Goal: Information Seeking & Learning: Learn about a topic

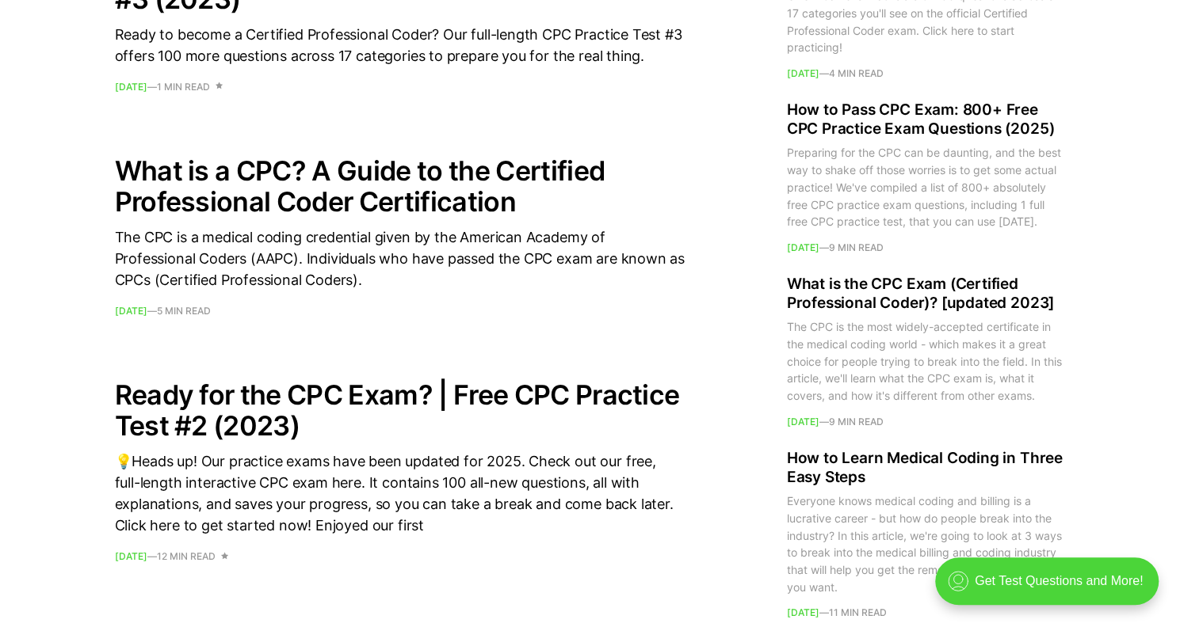
scroll to position [1896, 0]
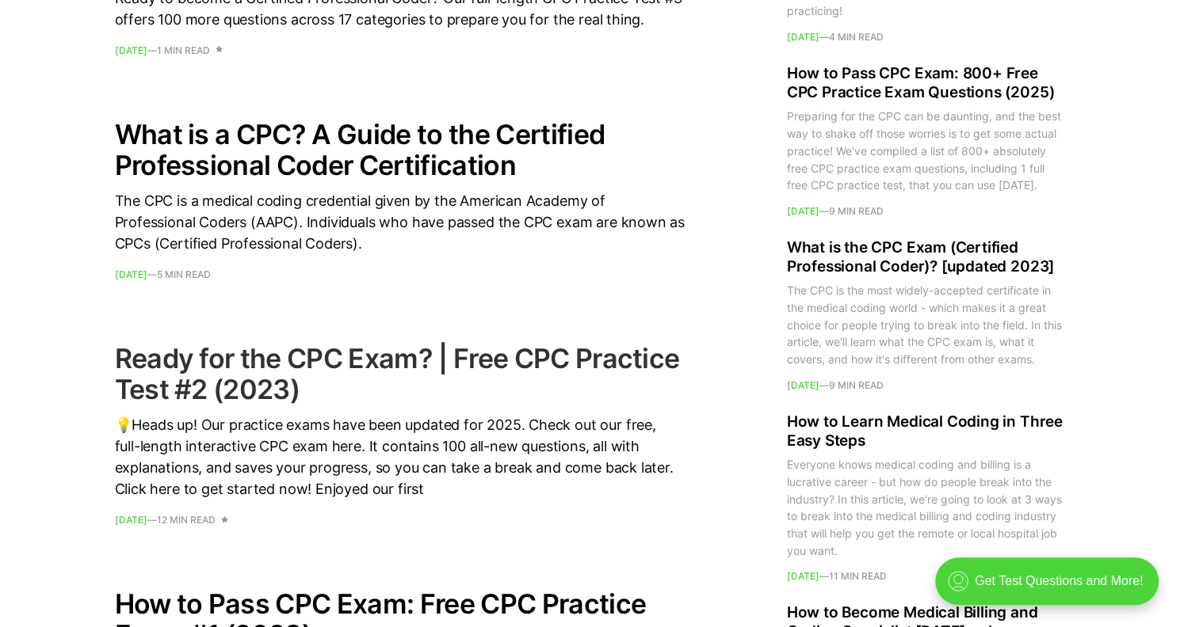
click at [231, 368] on h2 "Ready for the CPC Exam? | Free CPC Practice Test #2 (2023)" at bounding box center [400, 374] width 570 height 62
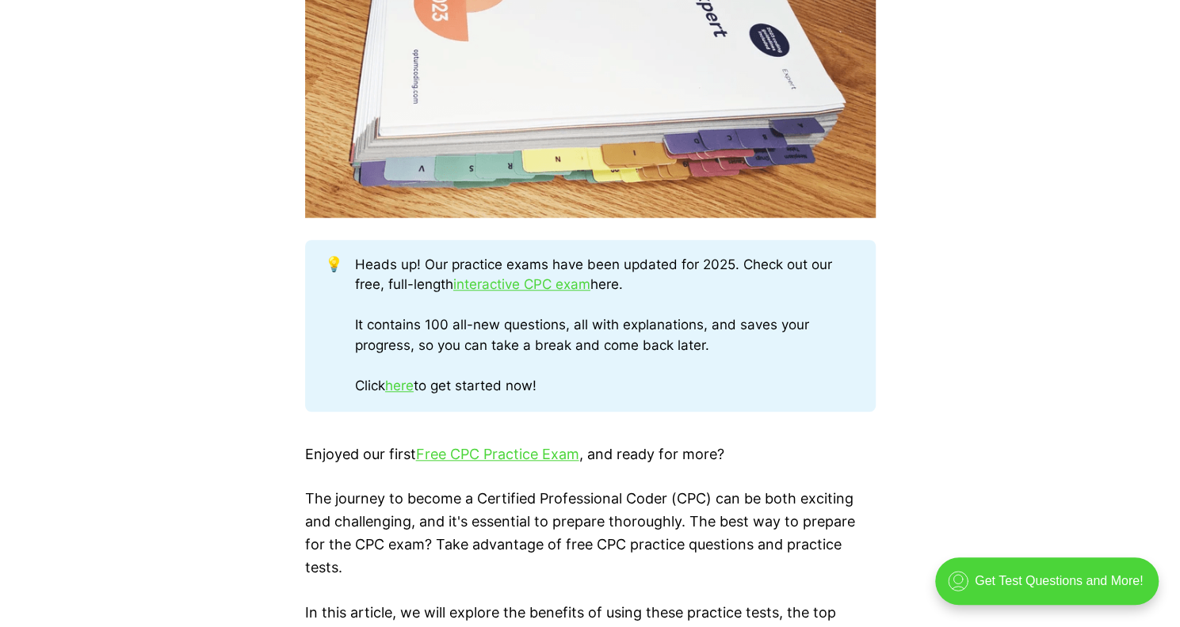
scroll to position [769, 0]
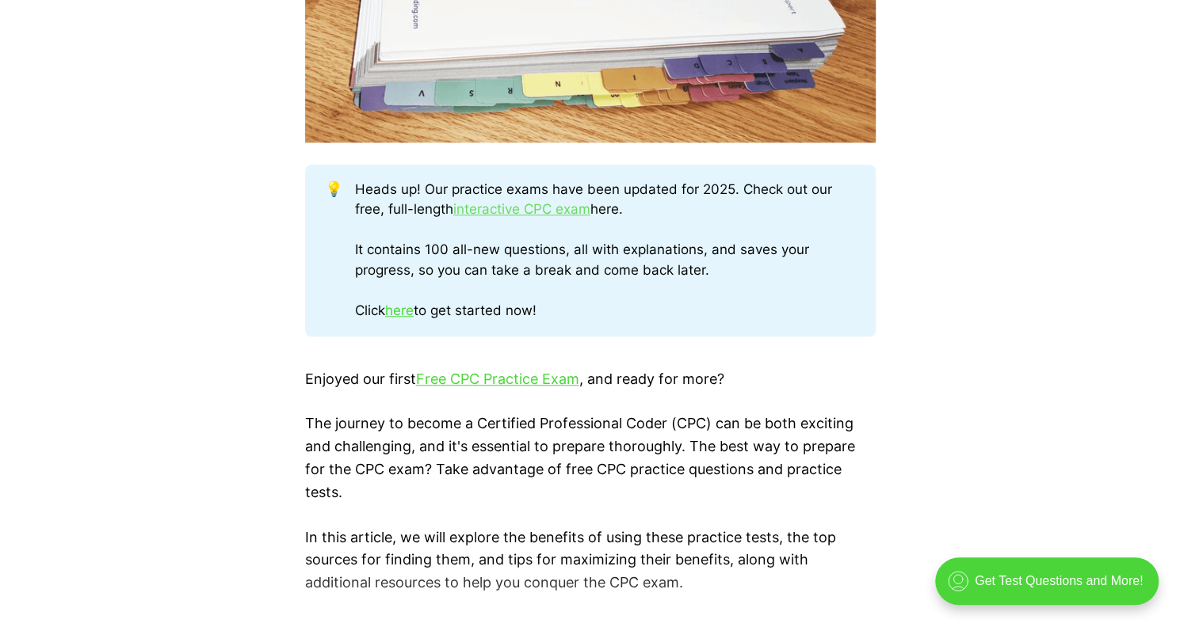
click at [518, 202] on link "interactive CPC exam" at bounding box center [521, 209] width 137 height 16
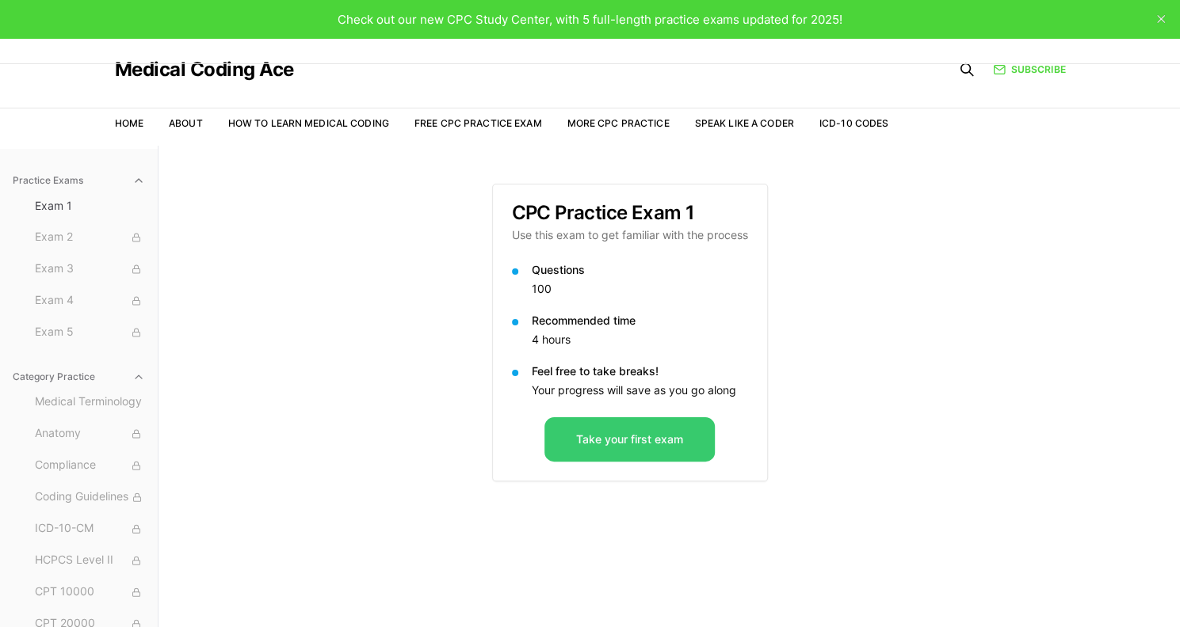
click at [583, 428] on button "Take your first exam" at bounding box center [629, 440] width 170 height 44
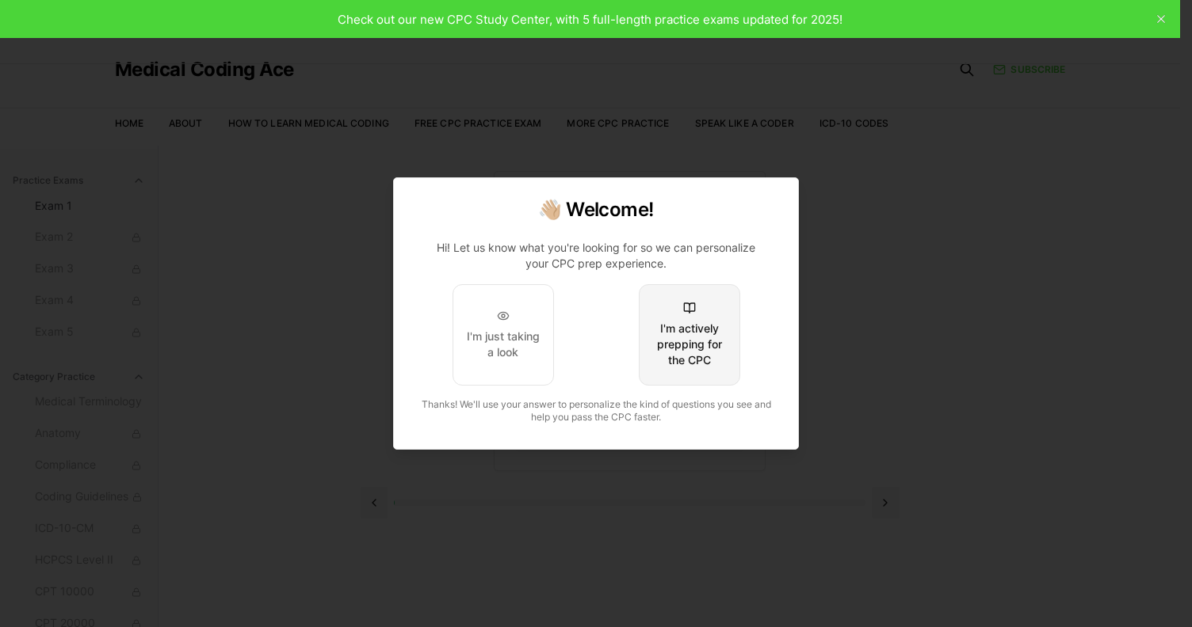
click at [667, 335] on div "I'm actively prepping for the CPC" at bounding box center [689, 345] width 74 height 48
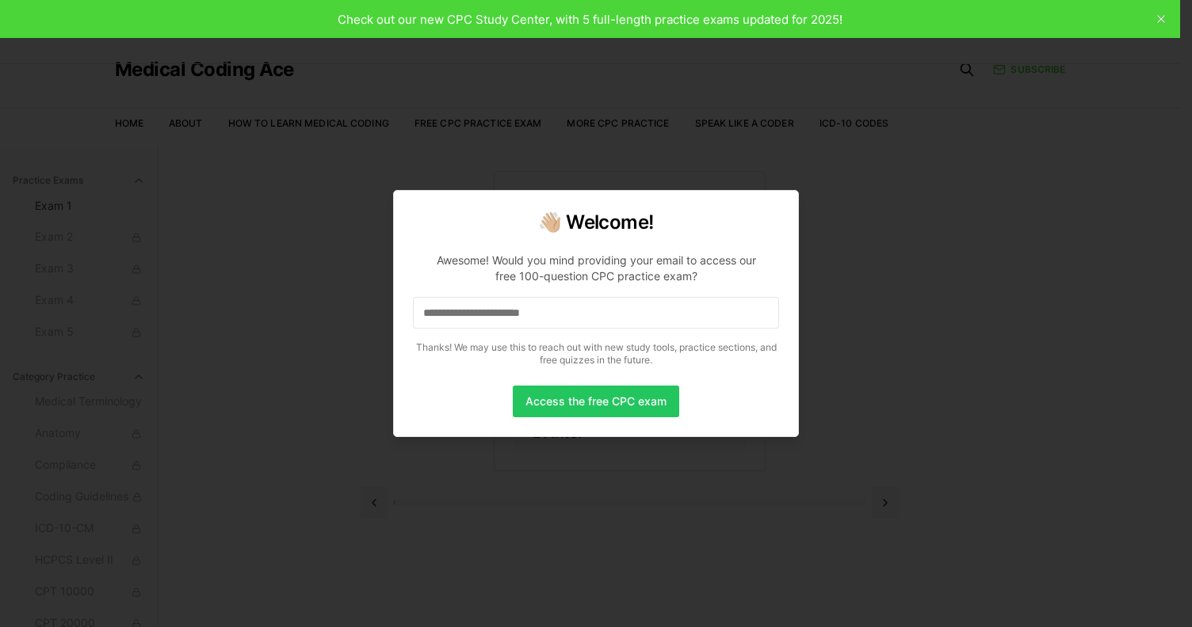
click at [852, 326] on div at bounding box center [596, 313] width 1192 height 627
click at [645, 398] on button "Access the free CPC exam" at bounding box center [596, 402] width 166 height 32
click at [280, 284] on div at bounding box center [596, 313] width 1192 height 627
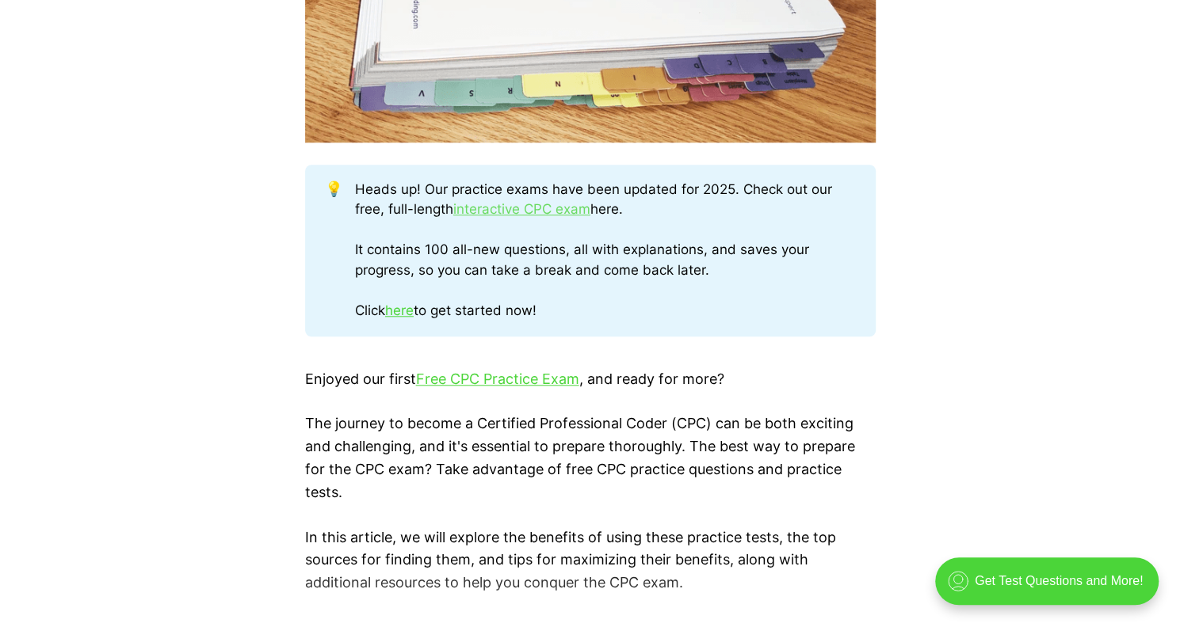
click at [490, 210] on link "interactive CPC exam" at bounding box center [521, 209] width 137 height 16
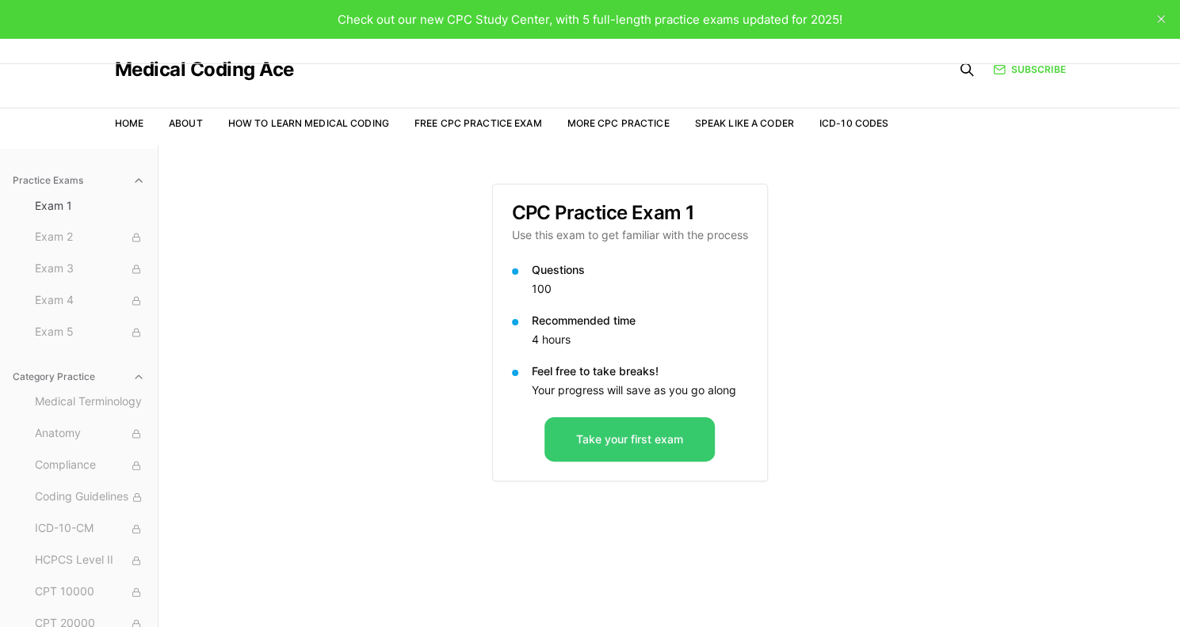
click at [612, 433] on button "Take your first exam" at bounding box center [629, 440] width 170 height 44
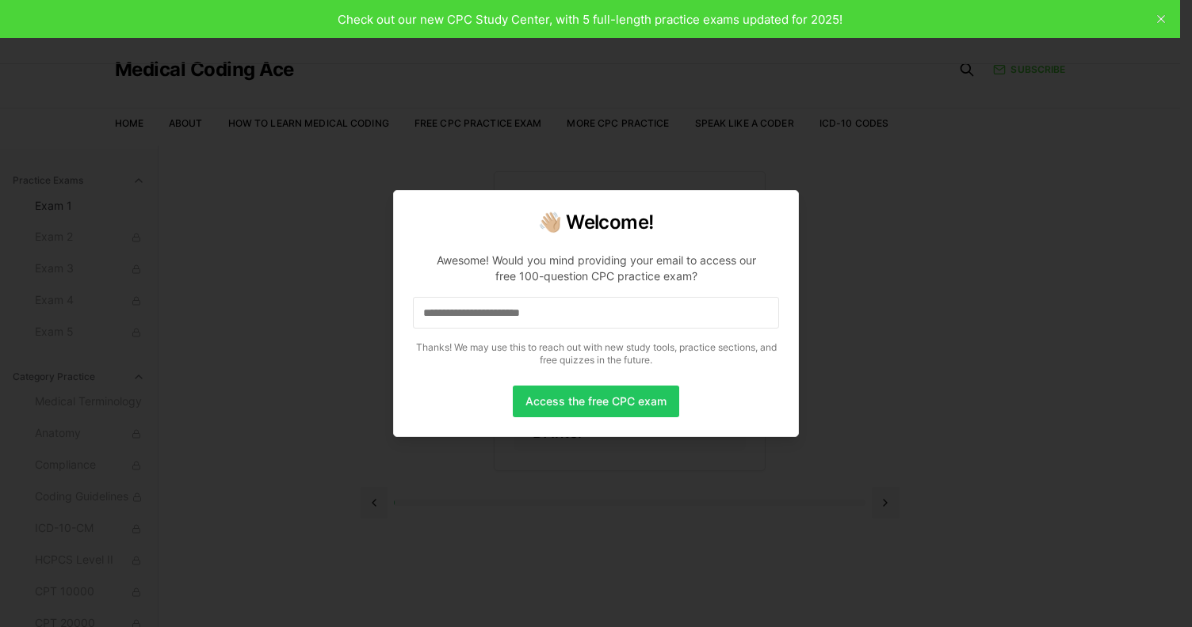
click at [668, 154] on div at bounding box center [596, 313] width 1192 height 627
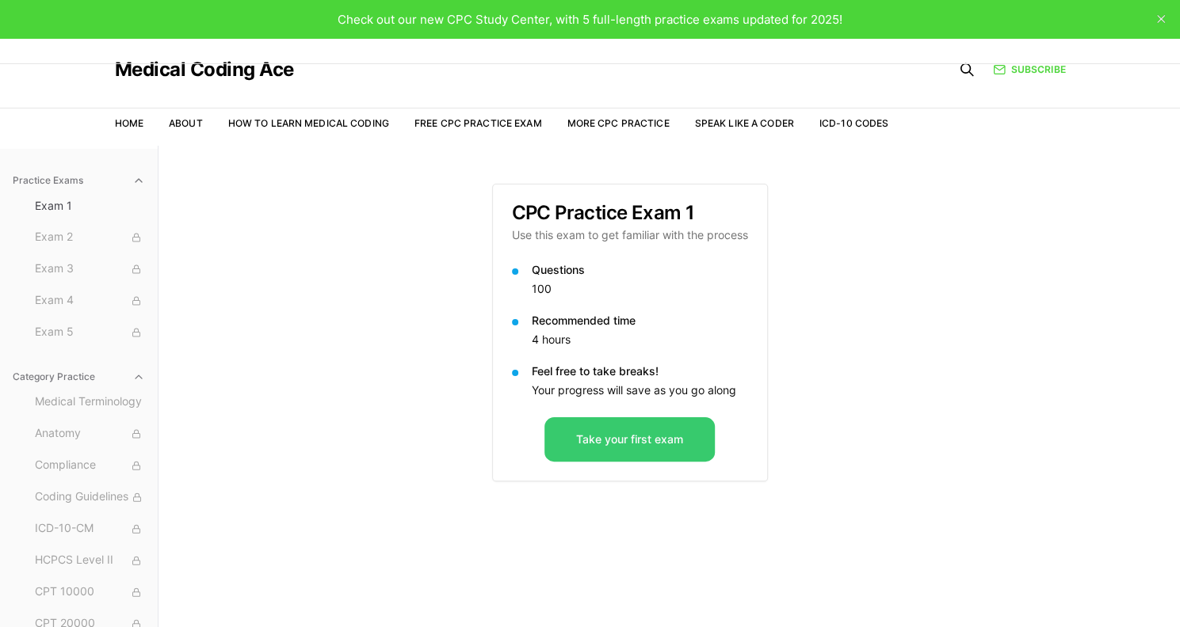
click at [591, 444] on button "Take your first exam" at bounding box center [629, 440] width 170 height 44
